Goal: Find specific page/section: Find specific page/section

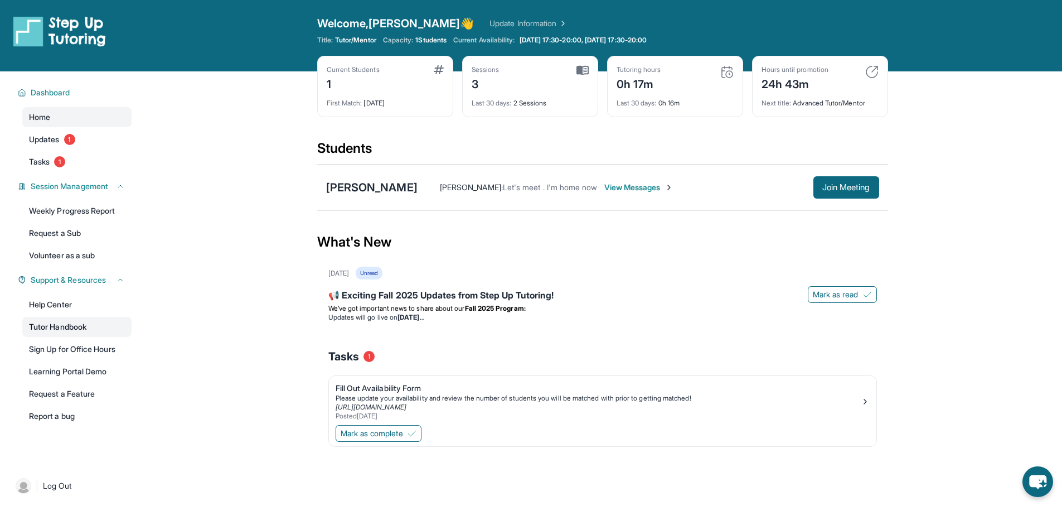
click at [94, 332] on link "Tutor Handbook" at bounding box center [76, 327] width 109 height 20
click at [852, 186] on span "Join Meeting" at bounding box center [846, 187] width 48 height 7
click at [41, 163] on span "Tasks" at bounding box center [39, 161] width 21 height 11
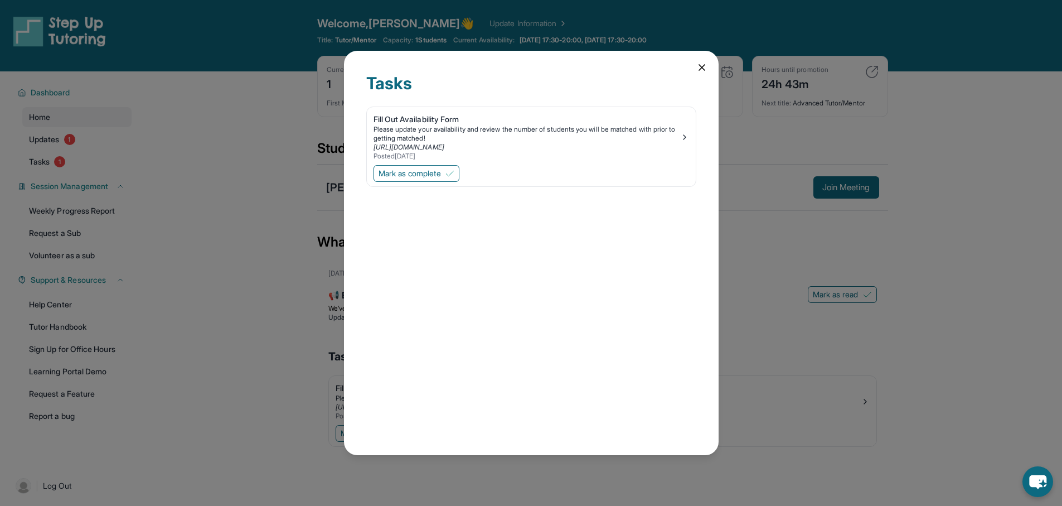
click at [702, 67] on icon at bounding box center [701, 67] width 11 height 11
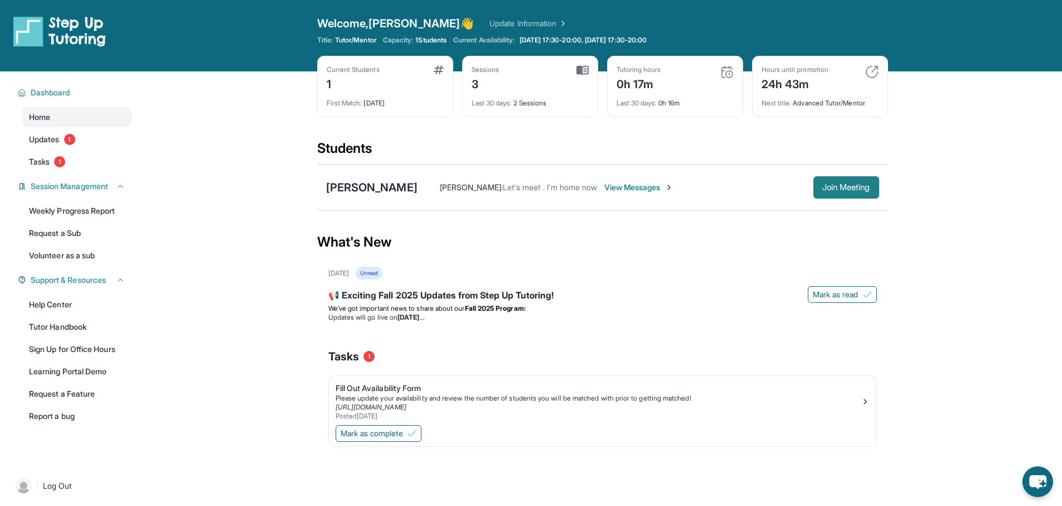
click at [839, 186] on span "Join Meeting" at bounding box center [846, 187] width 48 height 7
